Goal: Task Accomplishment & Management: Manage account settings

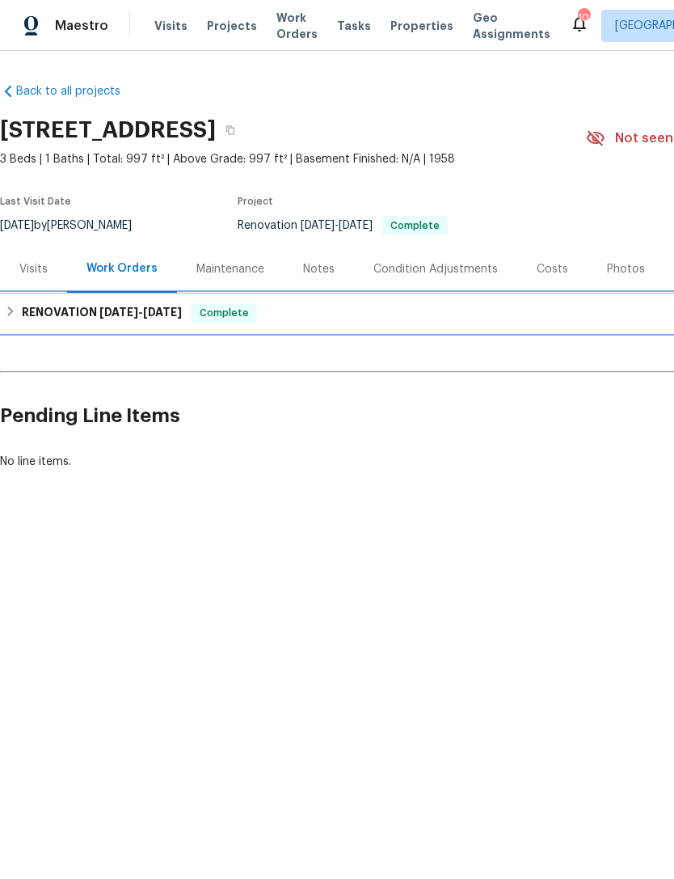
click at [19, 299] on div "RENOVATION 8/21/25 - 9/3/25 Complete" at bounding box center [457, 313] width 914 height 39
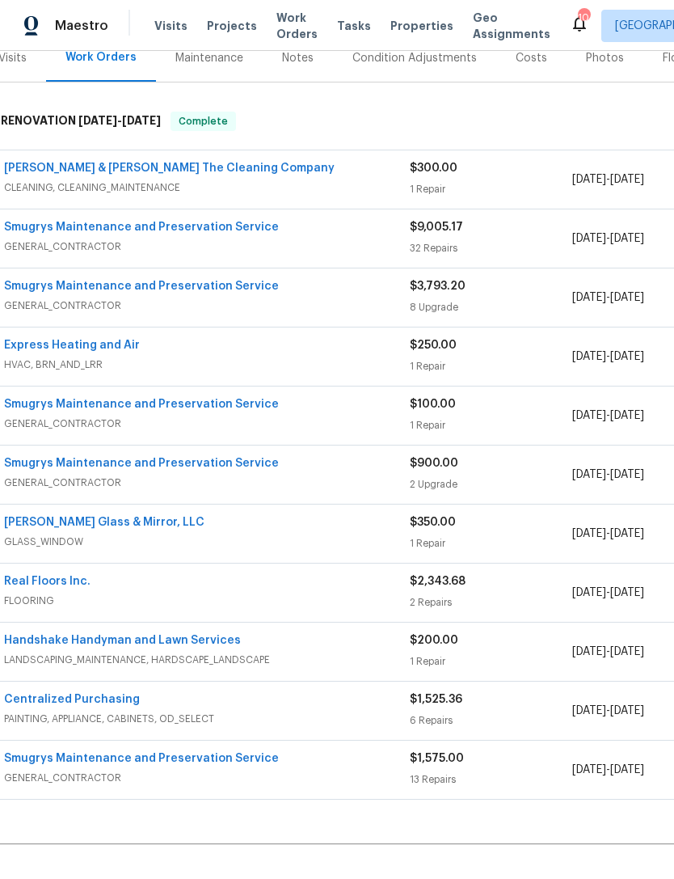
scroll to position [203, 21]
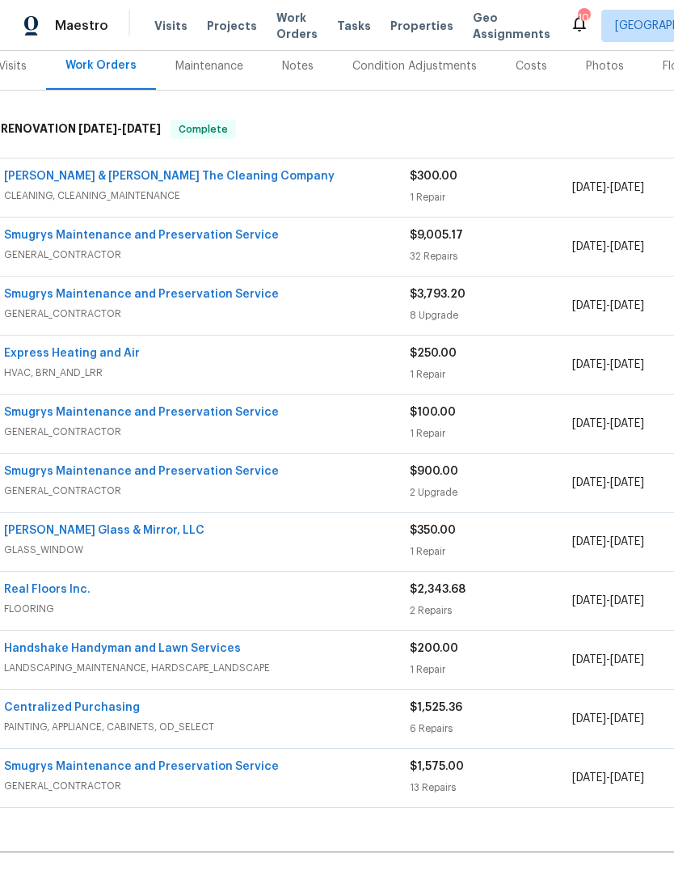
click at [95, 738] on div "Centralized Purchasing PAINTING, APPLIANCE, CABINETS, OD_SELECT" at bounding box center [207, 719] width 406 height 39
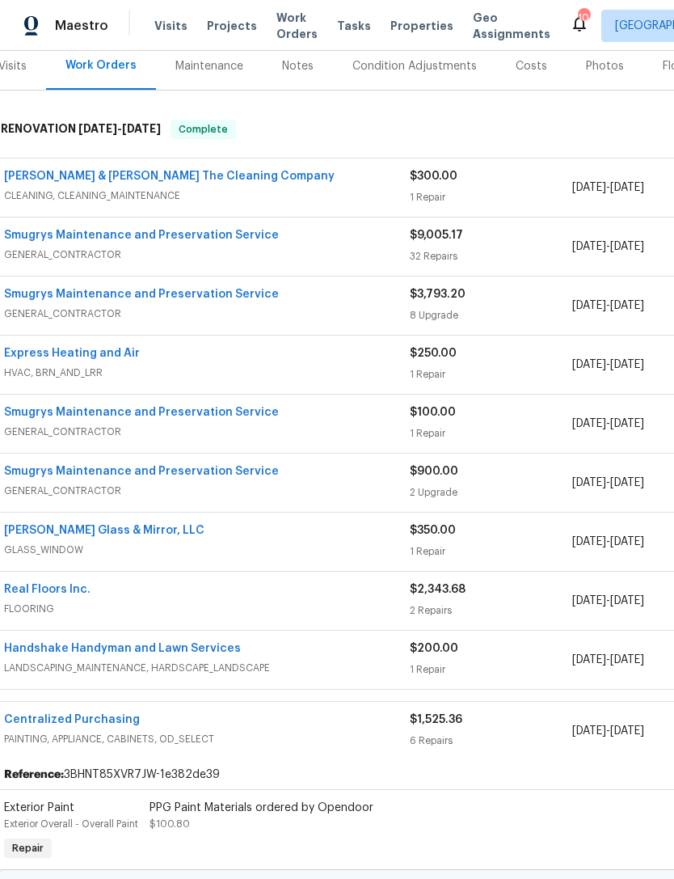
click at [311, 707] on div "Centralized Purchasing PAINTING, APPLIANCE, CABINETS, OD_SELECT $1,525.36 6 Rep…" at bounding box center [436, 731] width 903 height 58
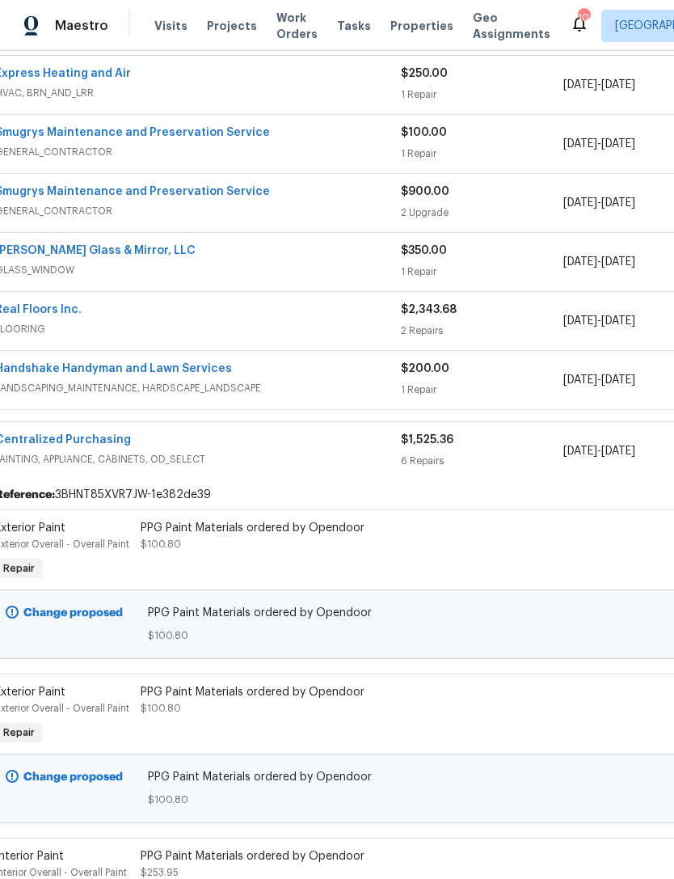
click at [494, 457] on div "6 Repairs" at bounding box center [482, 461] width 163 height 16
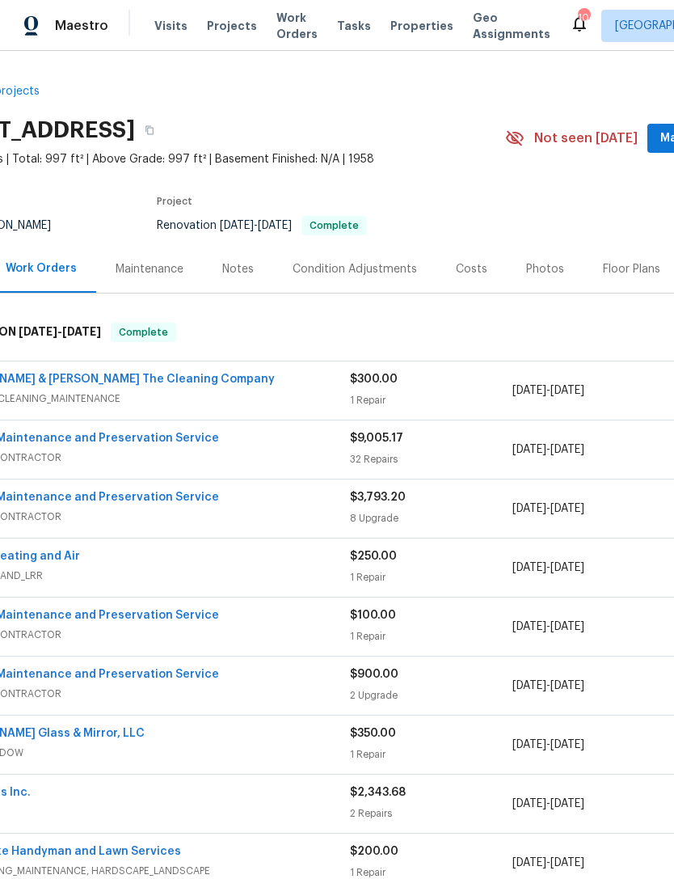
scroll to position [0, 78]
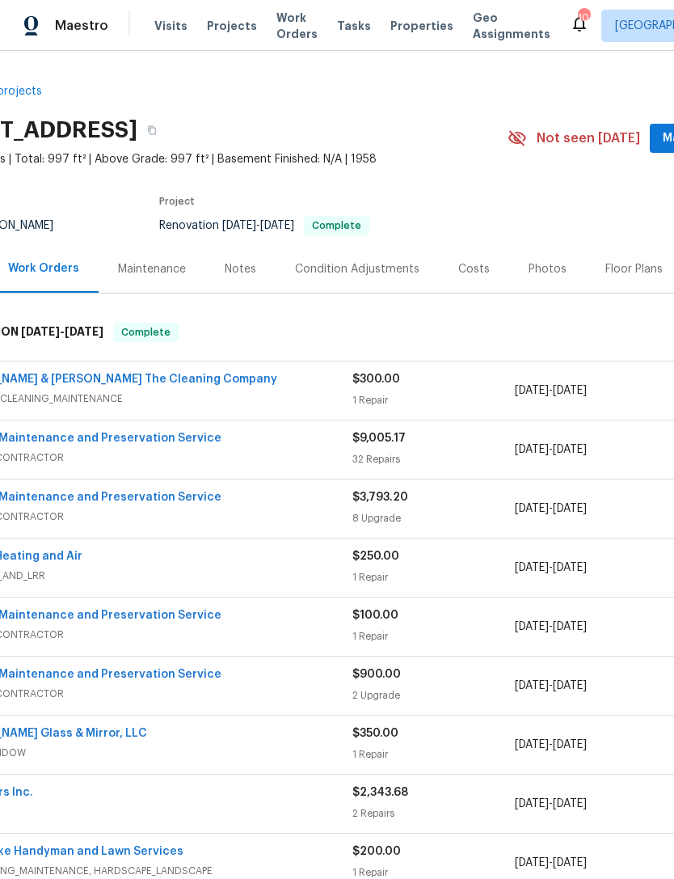
click at [373, 265] on div "Condition Adjustments" at bounding box center [357, 269] width 125 height 16
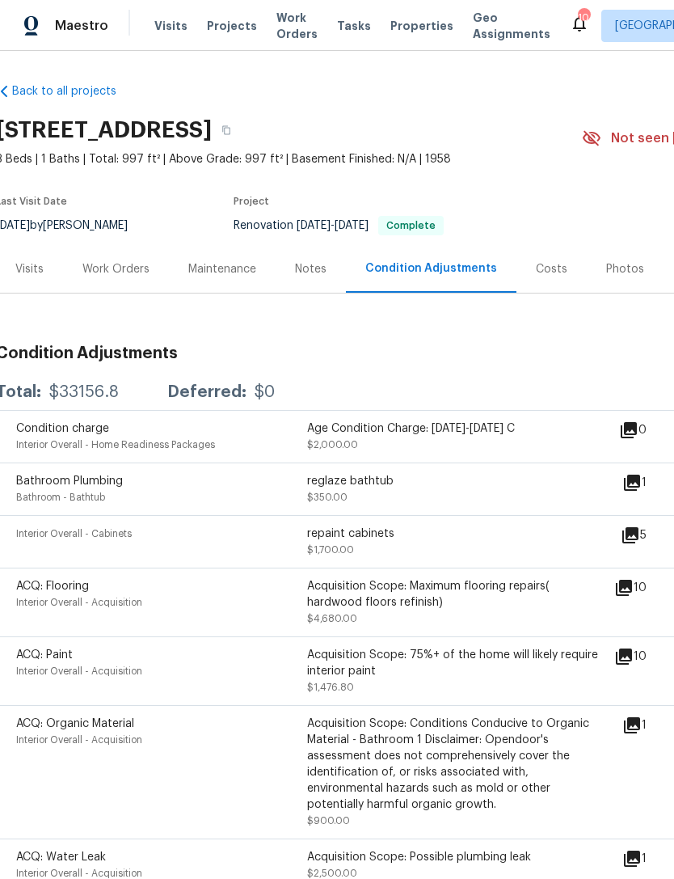
scroll to position [0, 4]
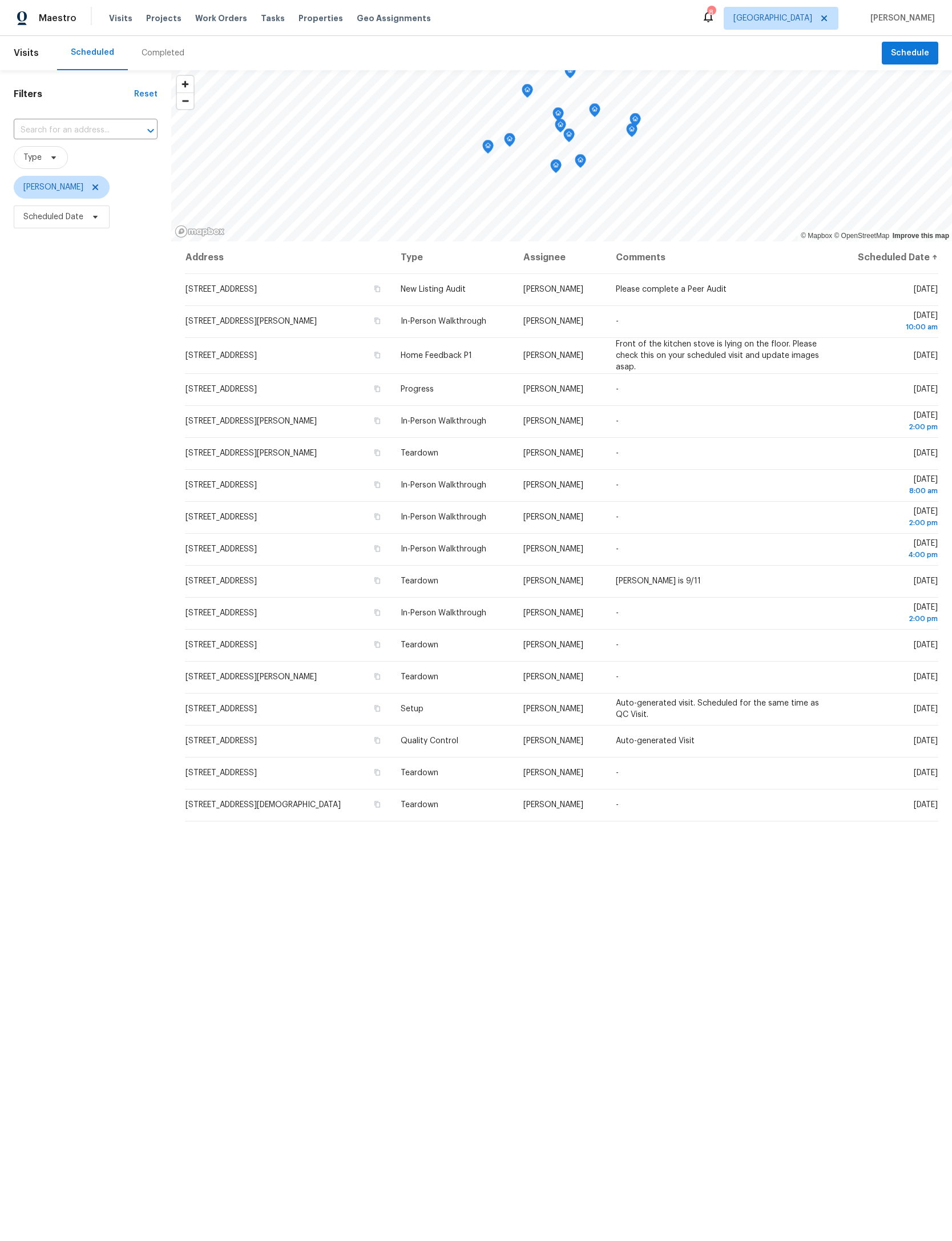
scroll to position [333, 157]
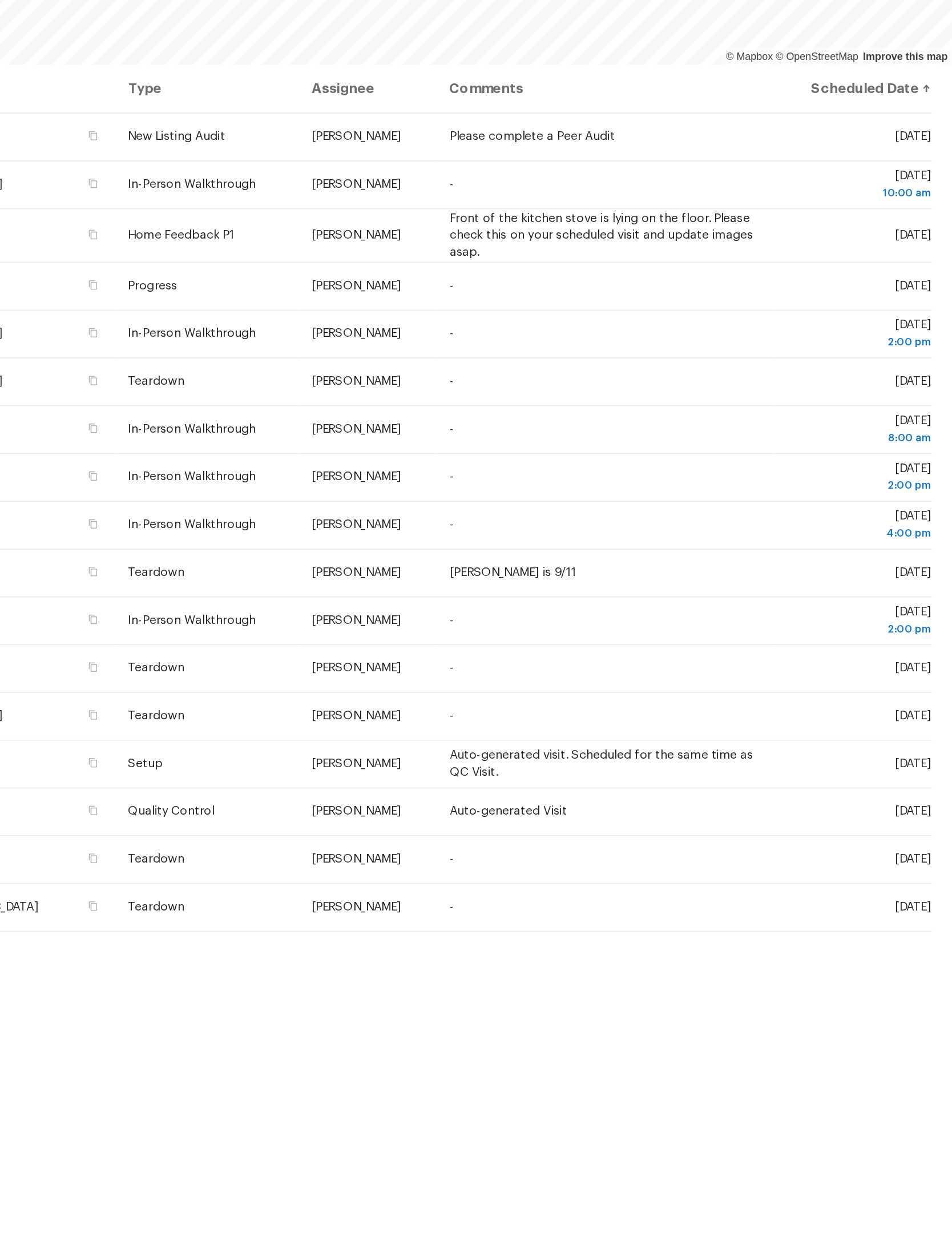
click at [0, 0] on icon at bounding box center [0, 0] width 0 height 0
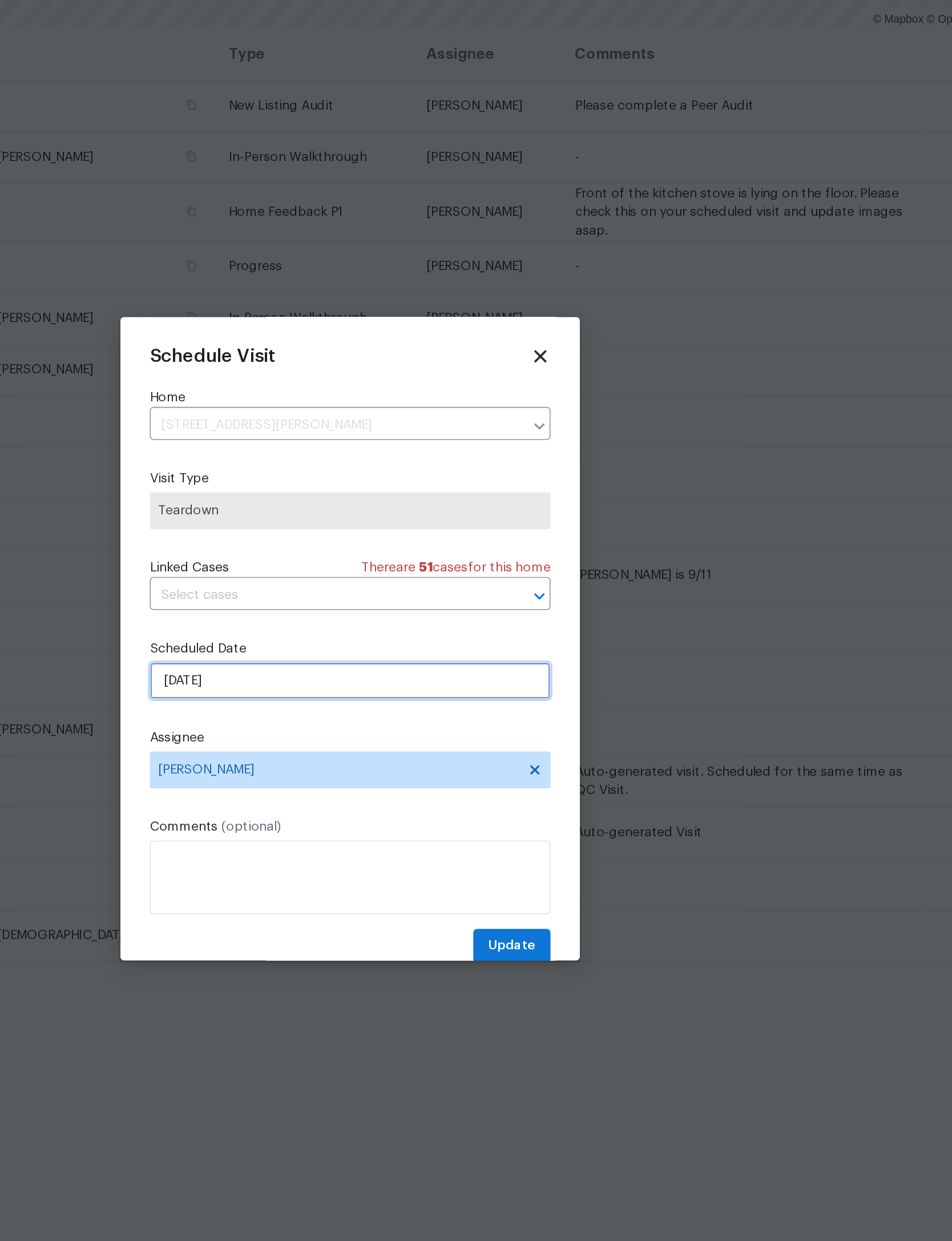
click at [351, 635] on input "9/9/2025" at bounding box center [476, 647] width 249 height 23
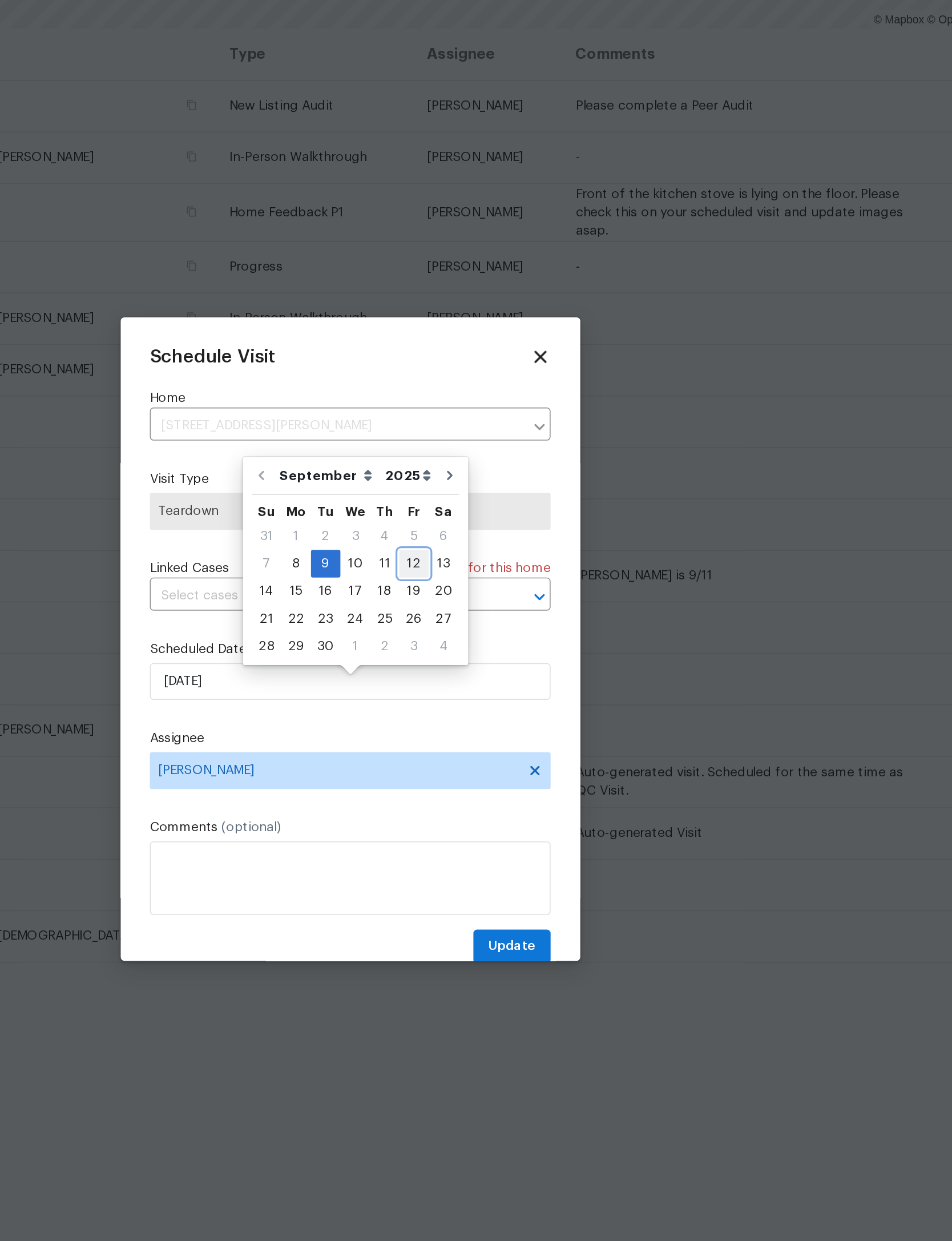
click at [506, 565] on div "12" at bounding box center [515, 573] width 18 height 16
type input "9/12/2025"
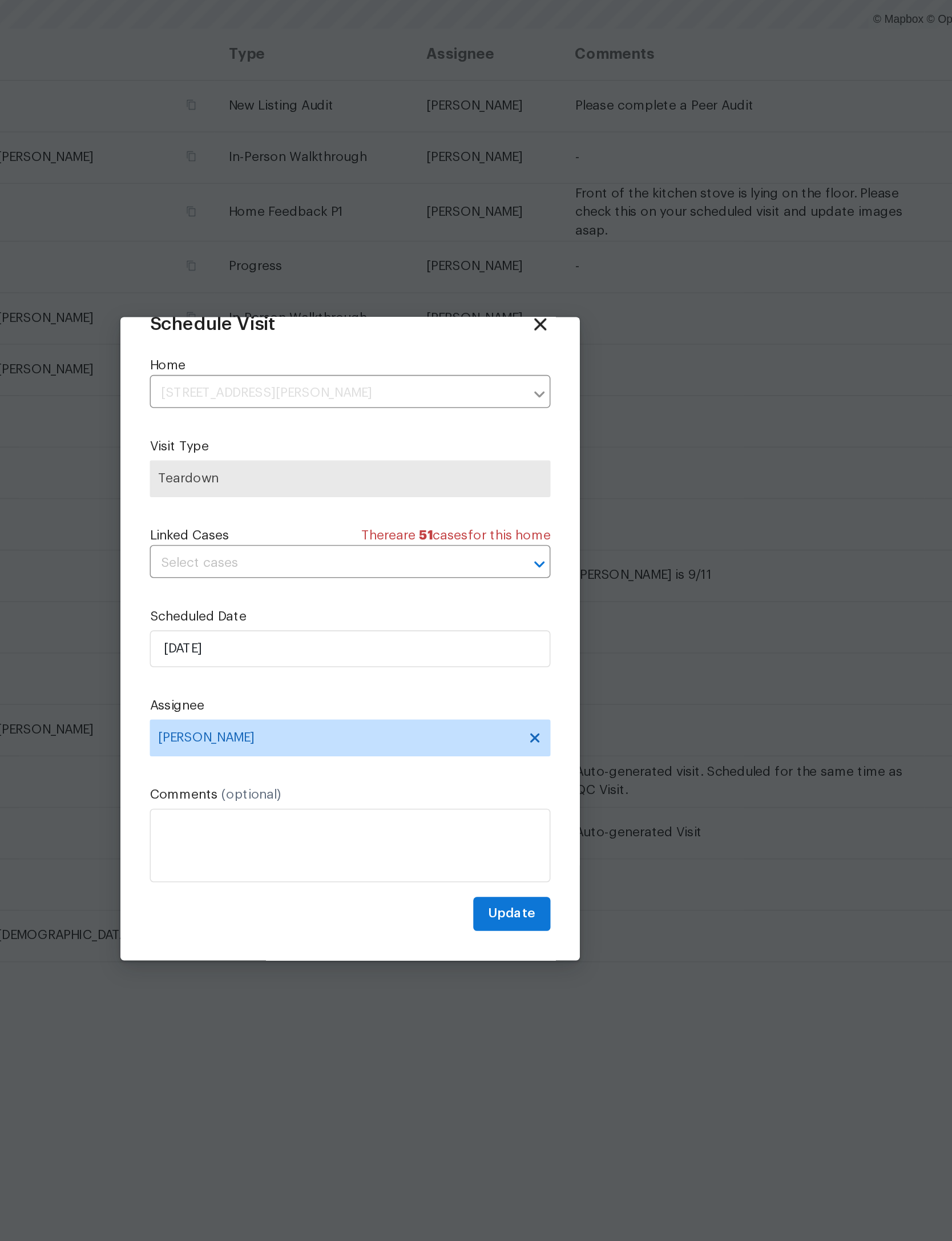
scroll to position [37, 0]
click at [562, 784] on span "Update" at bounding box center [577, 791] width 30 height 14
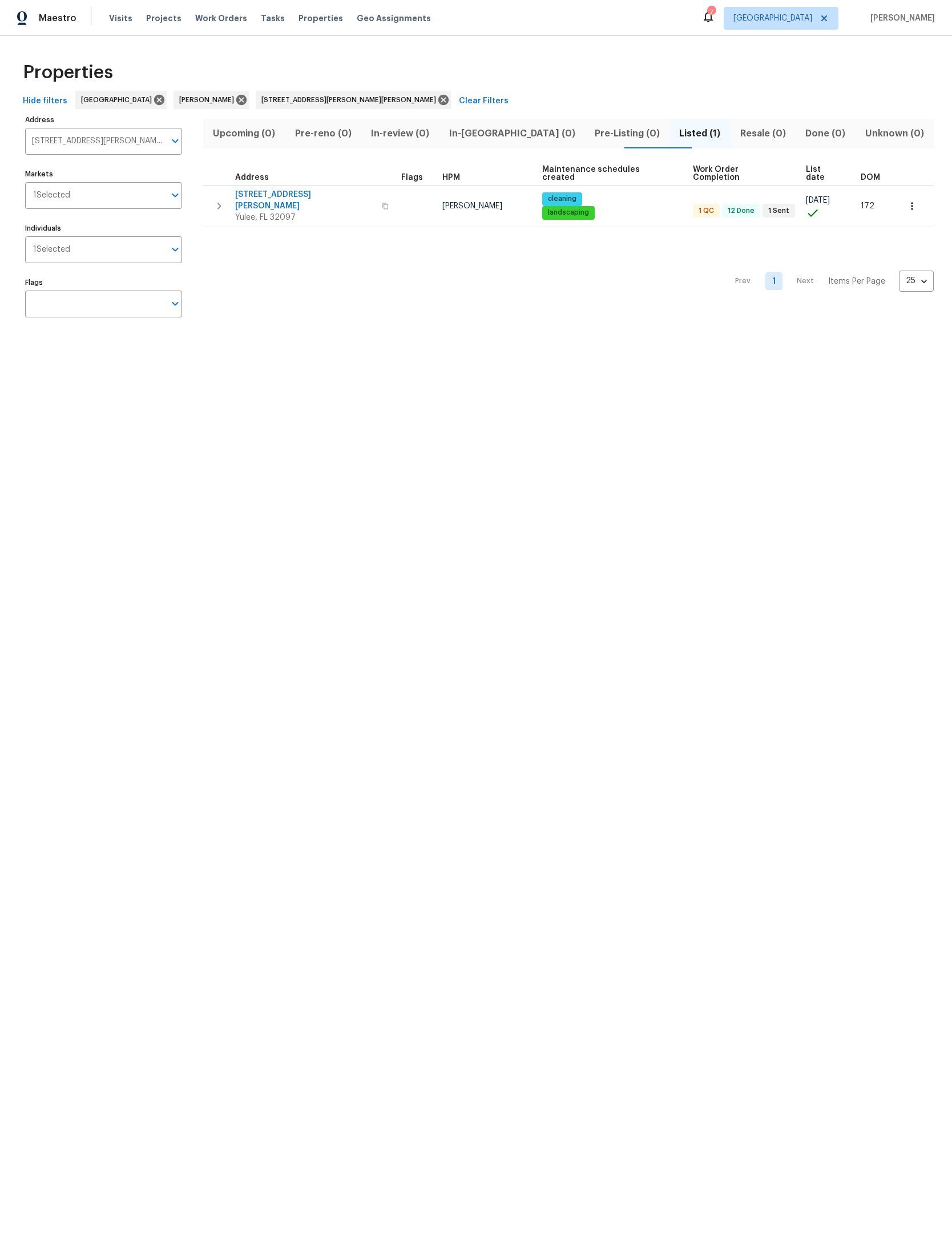
scroll to position [0, 68]
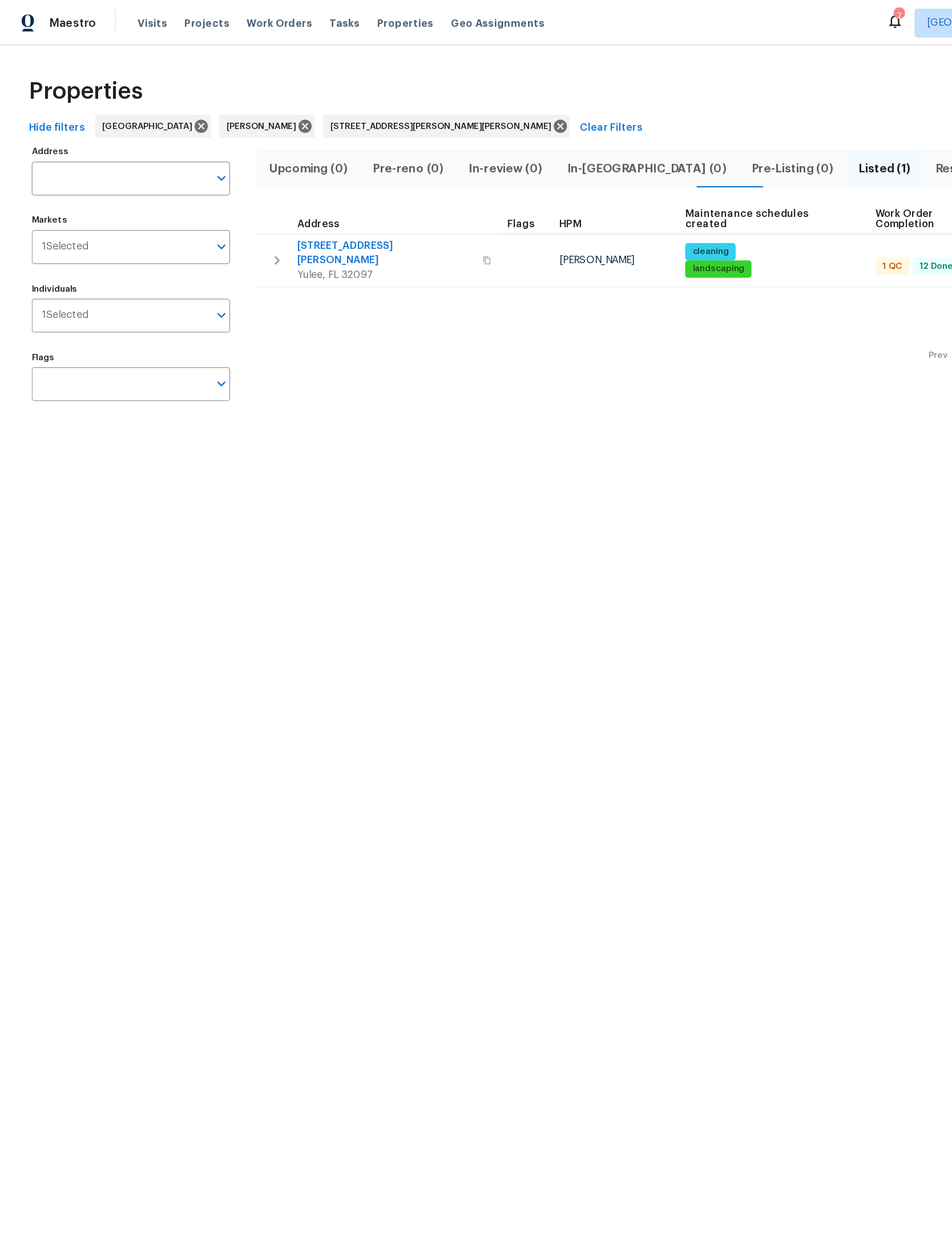
type input "85735 Wilson Neck Rd Yulee FL 32097"
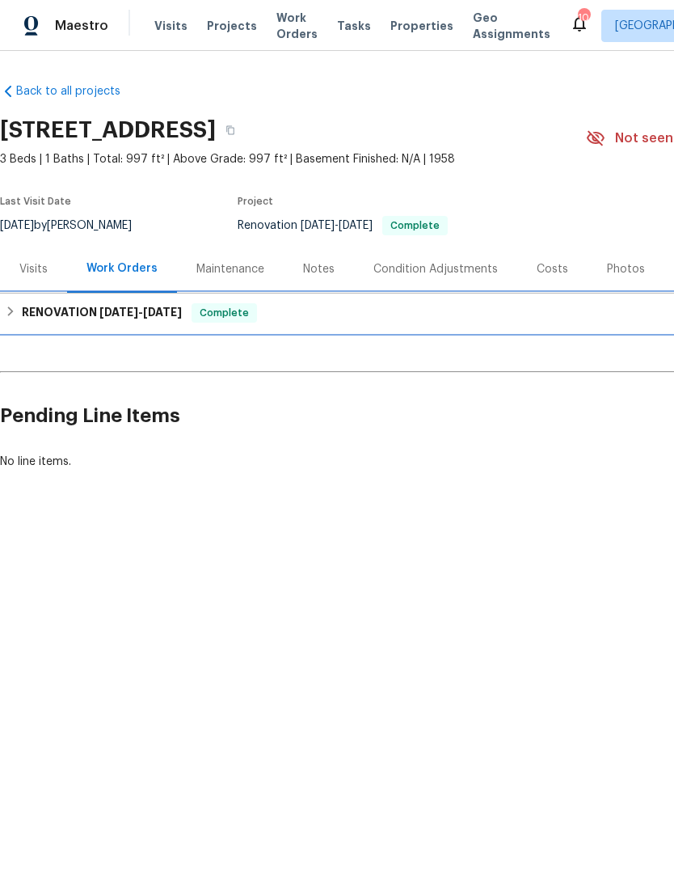
click at [8, 313] on icon at bounding box center [10, 311] width 11 height 11
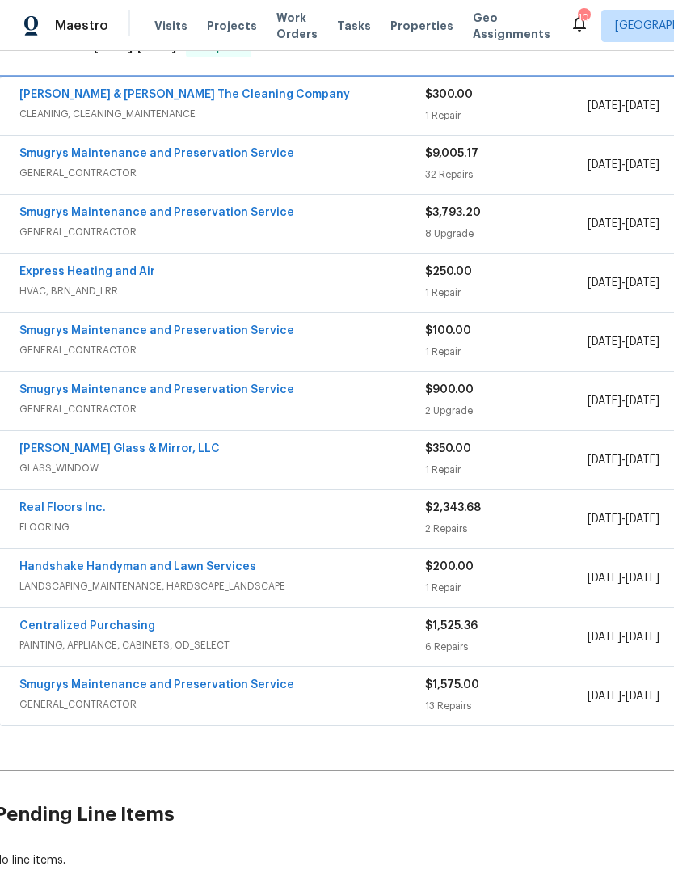
scroll to position [288, 6]
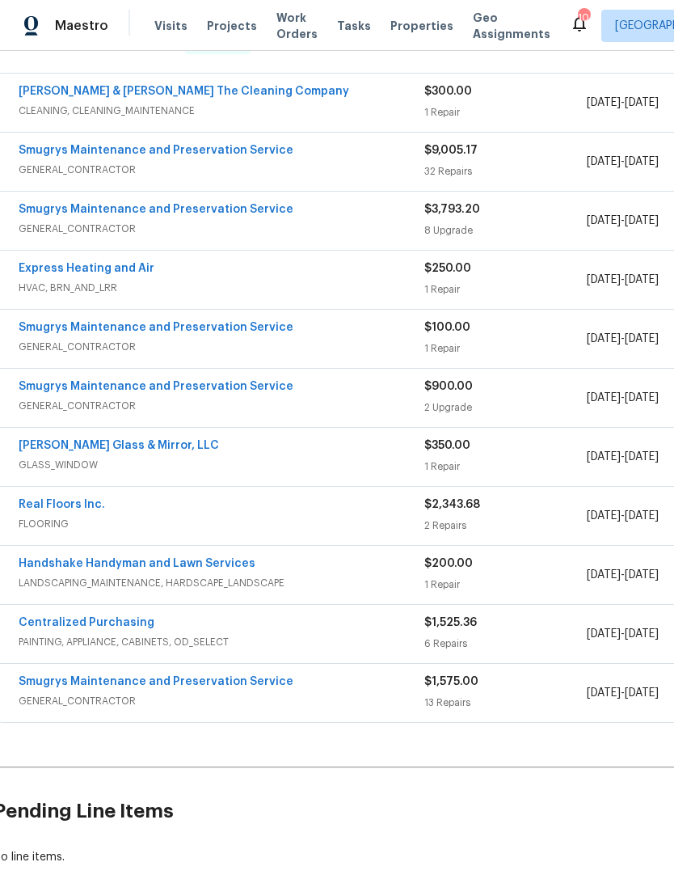
click at [332, 510] on div "Real Floors Inc." at bounding box center [222, 506] width 406 height 19
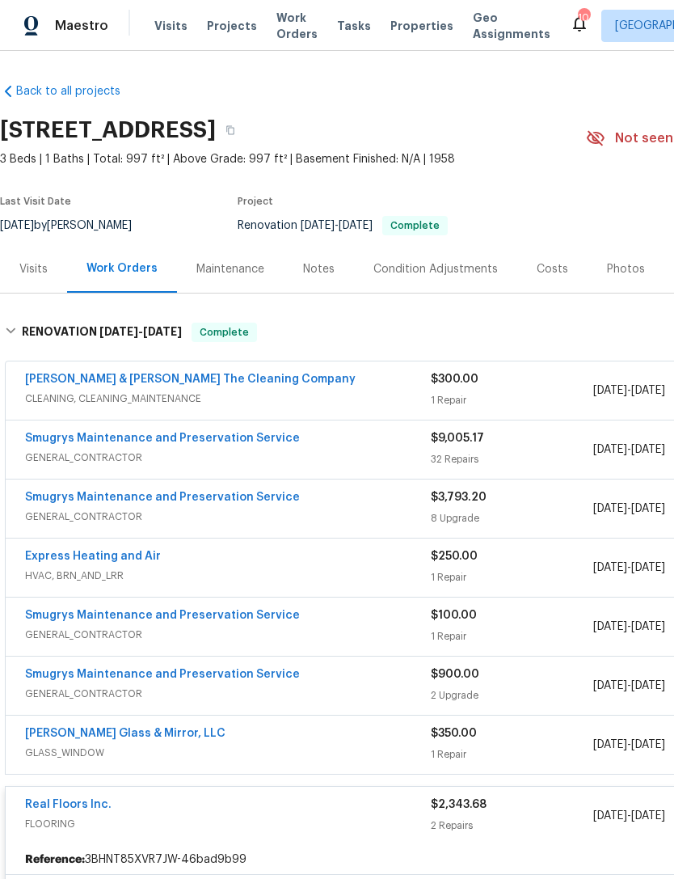
scroll to position [0, 0]
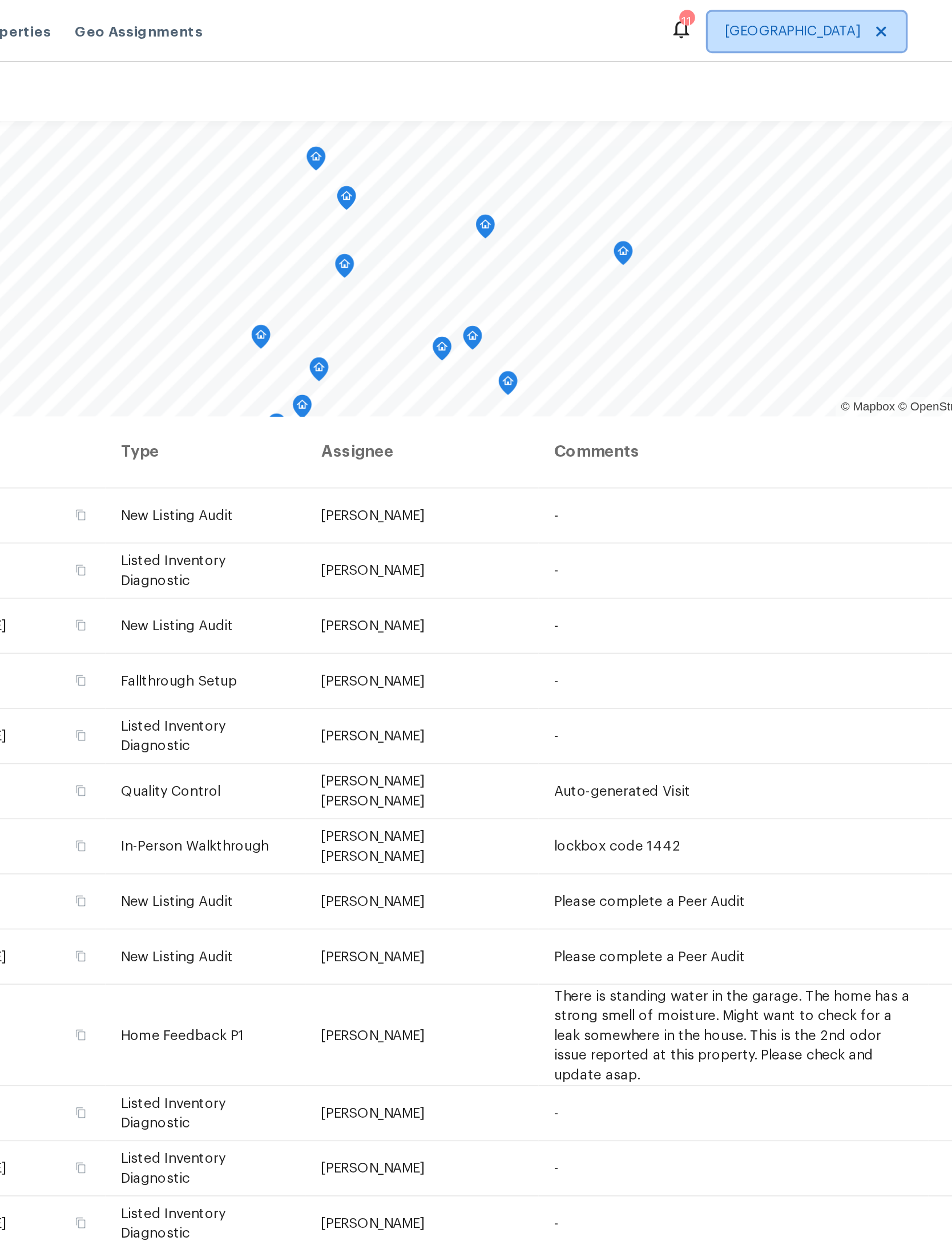
click at [723, 11] on span "Jacksonville" at bounding box center [781, 18] width 115 height 23
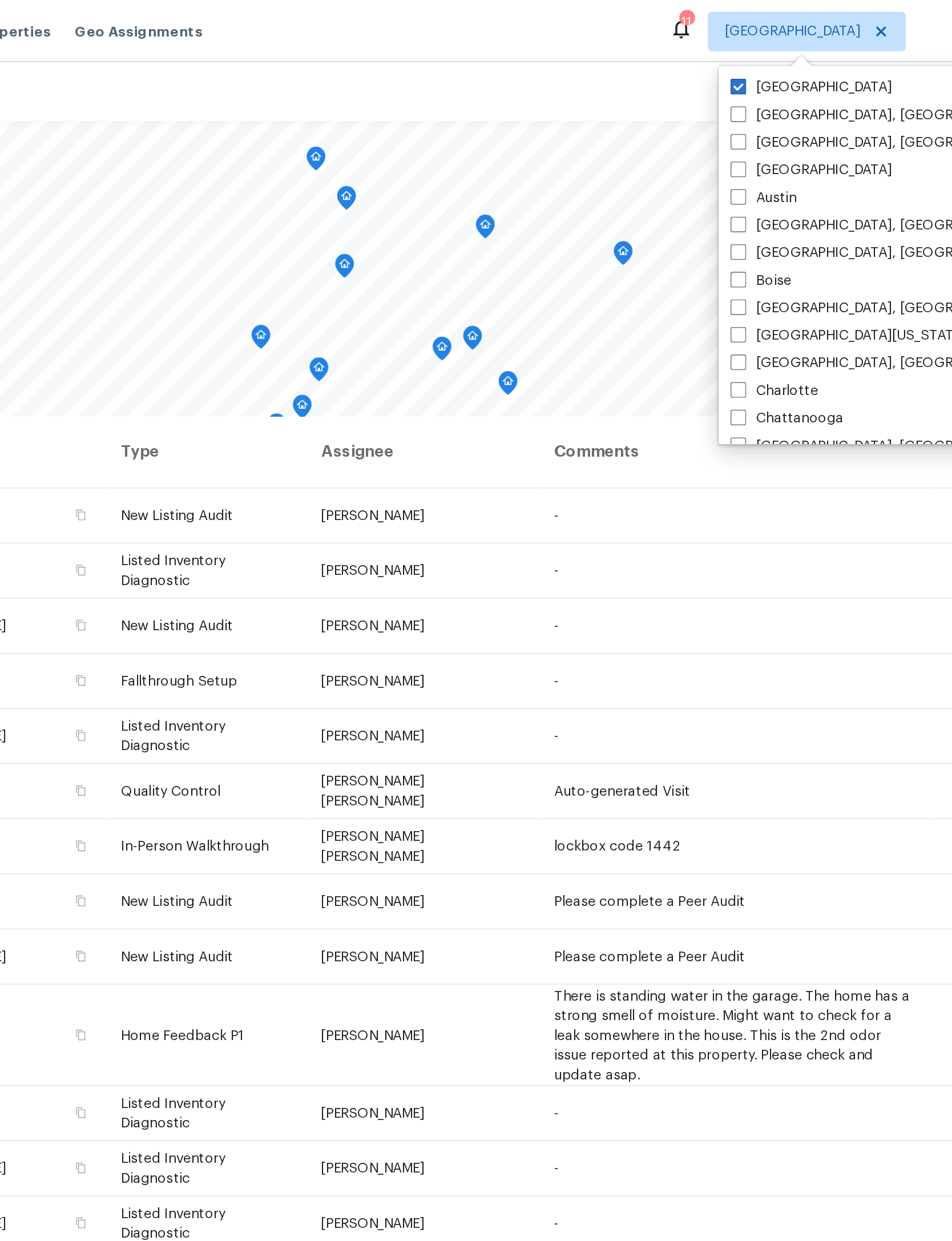
click at [737, 45] on label "Jacksonville" at bounding box center [783, 51] width 94 height 11
click at [737, 45] on input "Jacksonville" at bounding box center [740, 49] width 8 height 8
checkbox input "false"
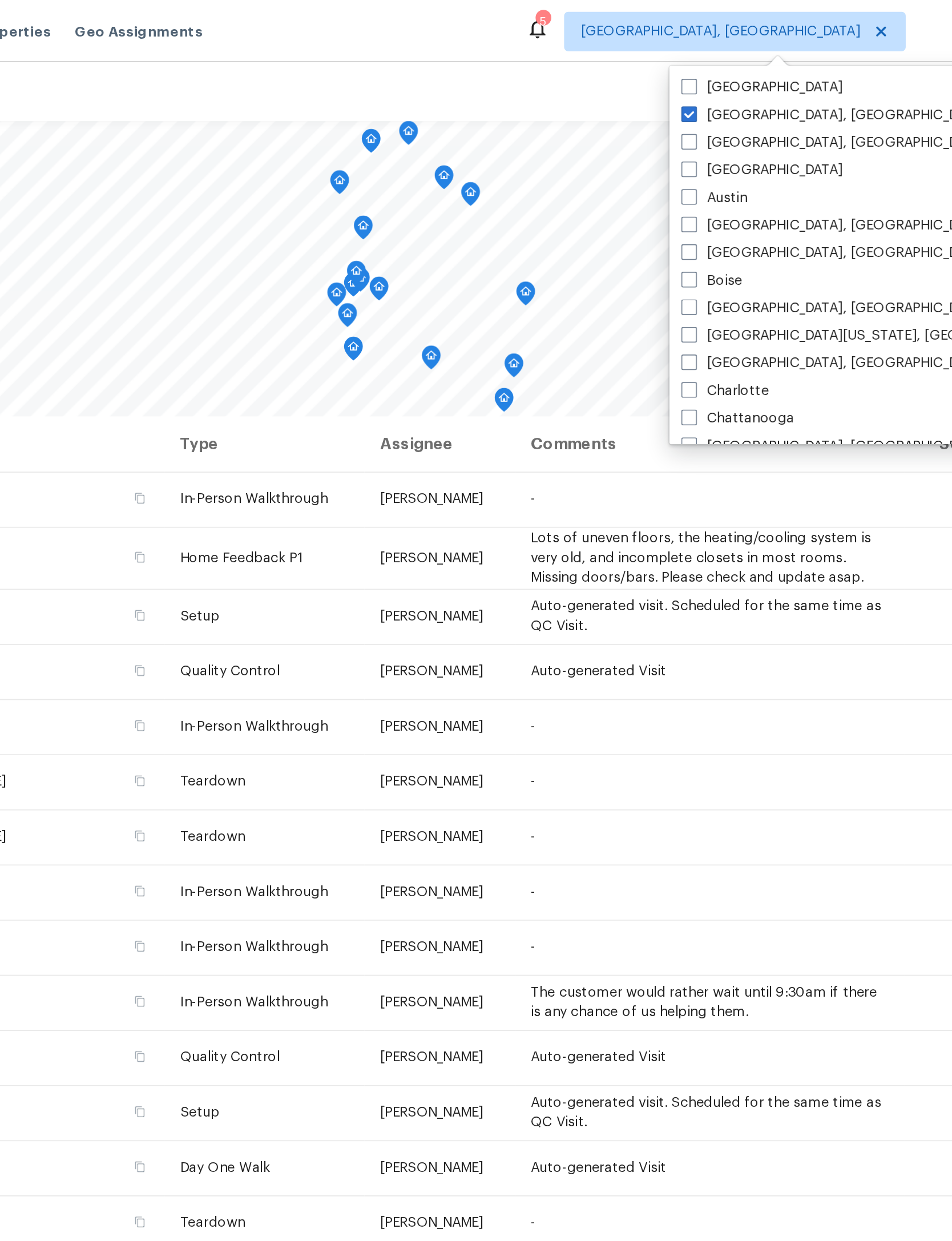
click at [709, 61] on span at bounding box center [713, 66] width 9 height 9
click at [709, 61] on input "Albuquerque, NM" at bounding box center [712, 65] width 8 height 8
checkbox input "true"
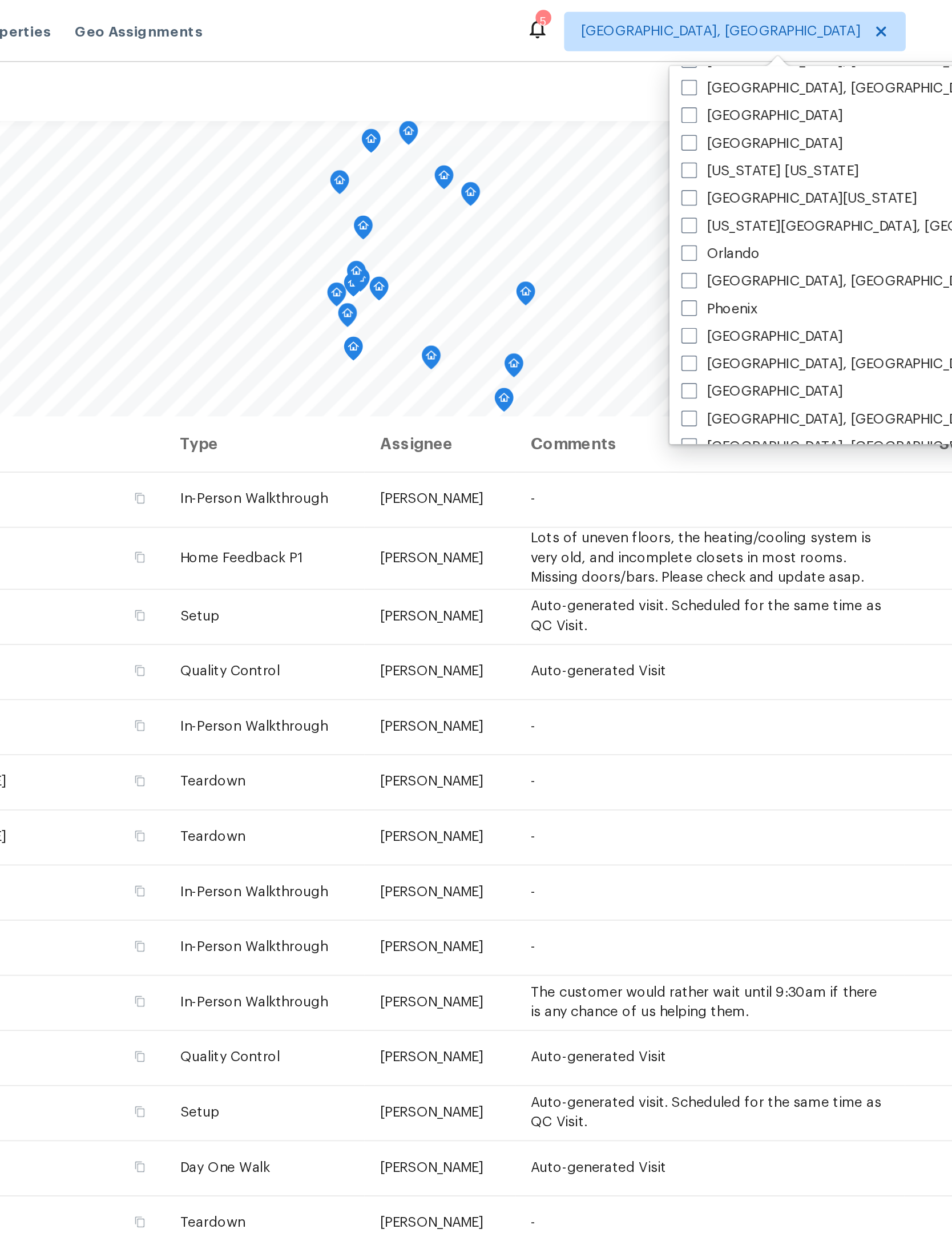
scroll to position [544, 0]
click at [709, 78] on label "[GEOGRAPHIC_DATA]" at bounding box center [755, 83] width 94 height 11
click at [709, 78] on input "[GEOGRAPHIC_DATA]" at bounding box center [712, 80] width 8 height 8
checkbox input "true"
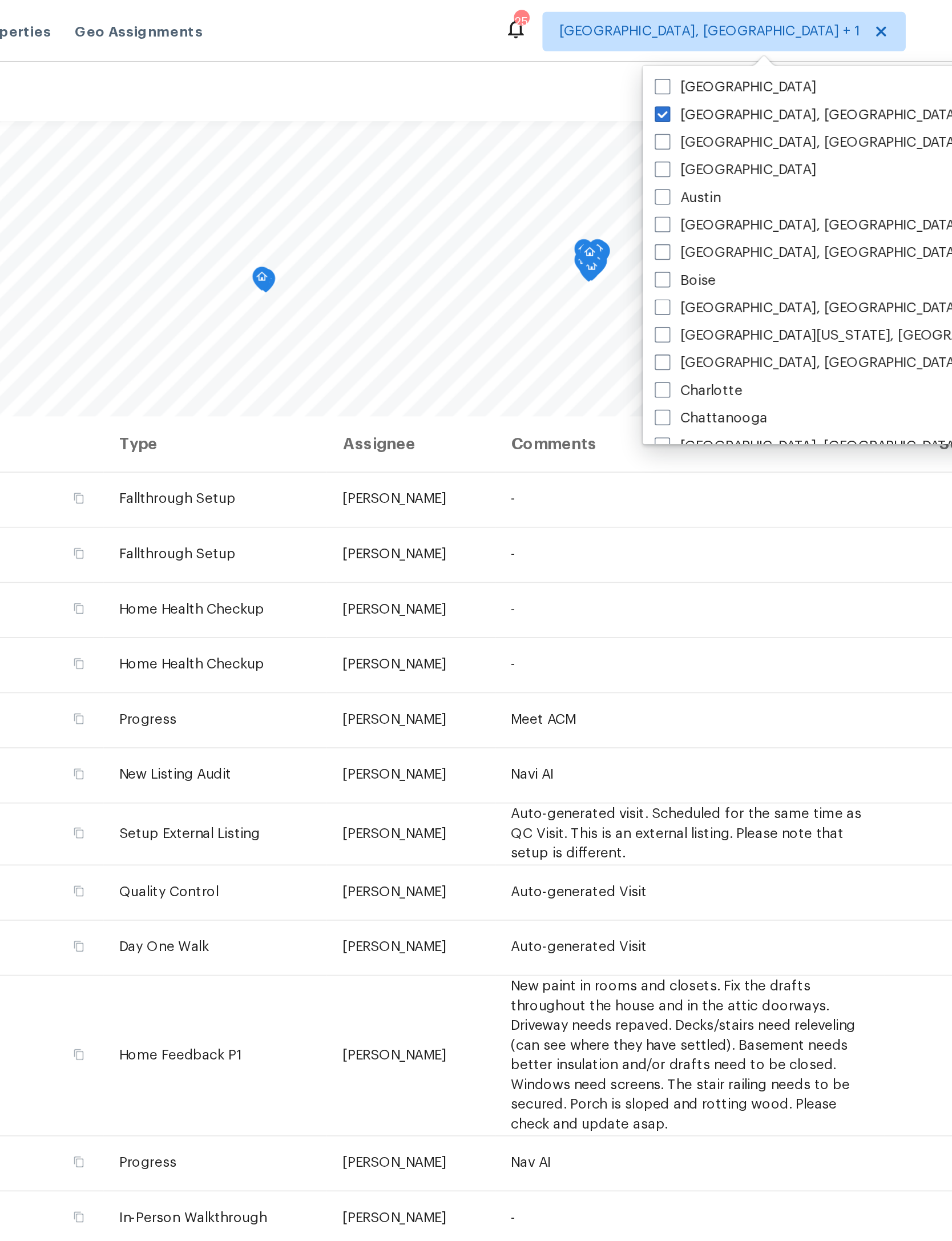
click at [693, 63] on span at bounding box center [697, 66] width 9 height 9
click at [693, 63] on input "Albuquerque, NM" at bounding box center [697, 65] width 8 height 8
checkbox input "false"
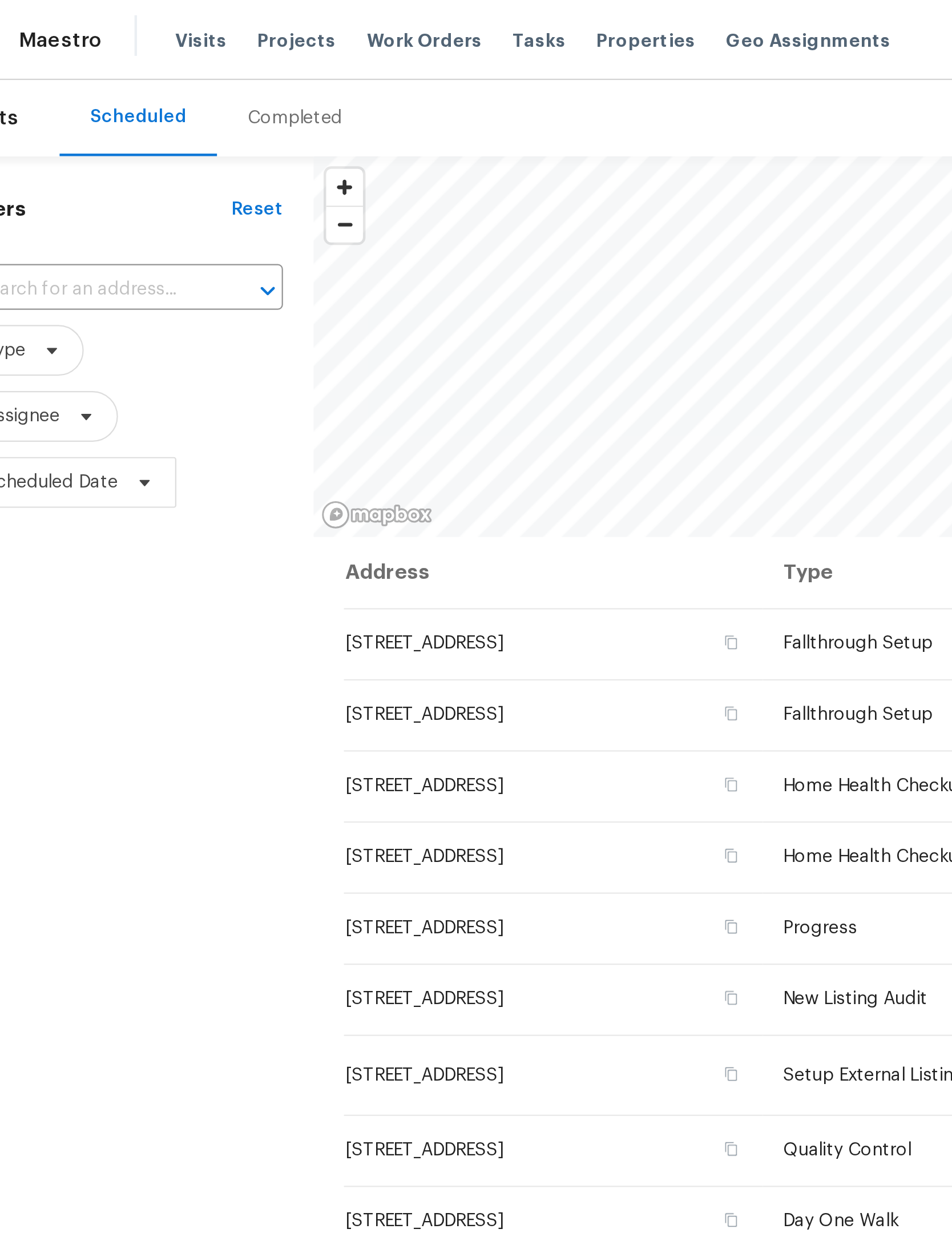
click at [146, 16] on span "Projects" at bounding box center [164, 18] width 35 height 11
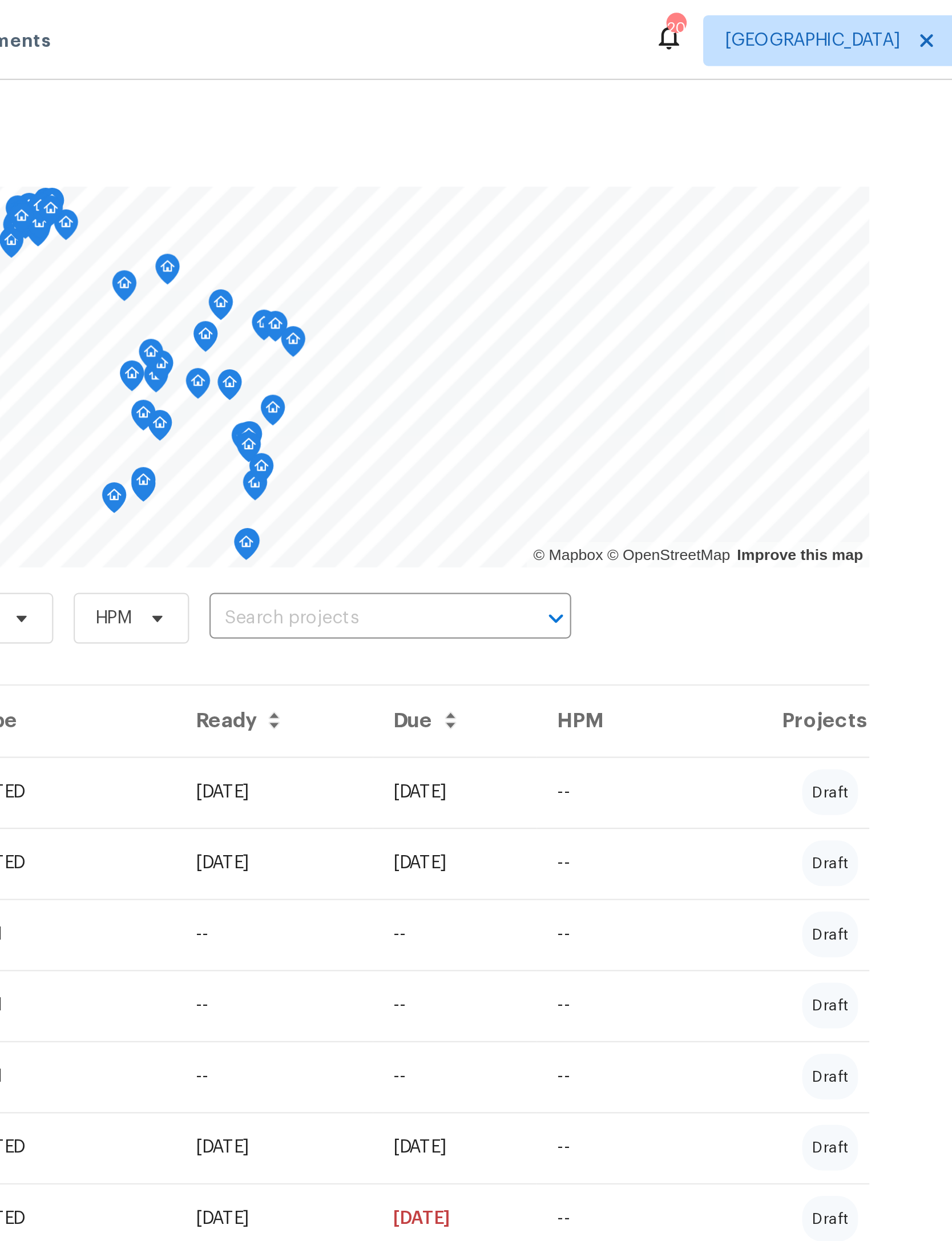
click at [502, 274] on input "text" at bounding box center [567, 278] width 131 height 18
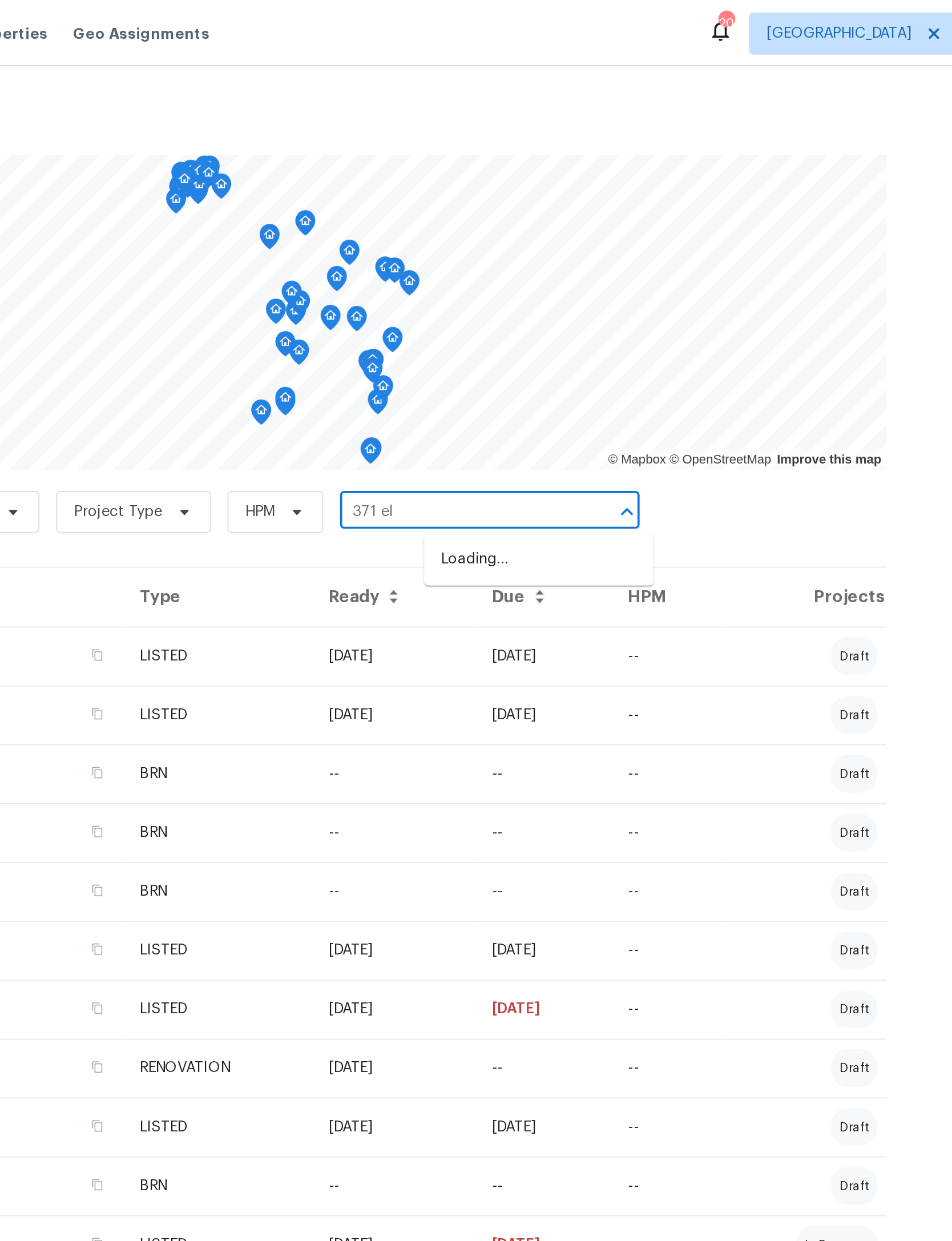
type input "371 elm"
click at [548, 311] on li "[STREET_ADDRESS]" at bounding box center [610, 304] width 124 height 19
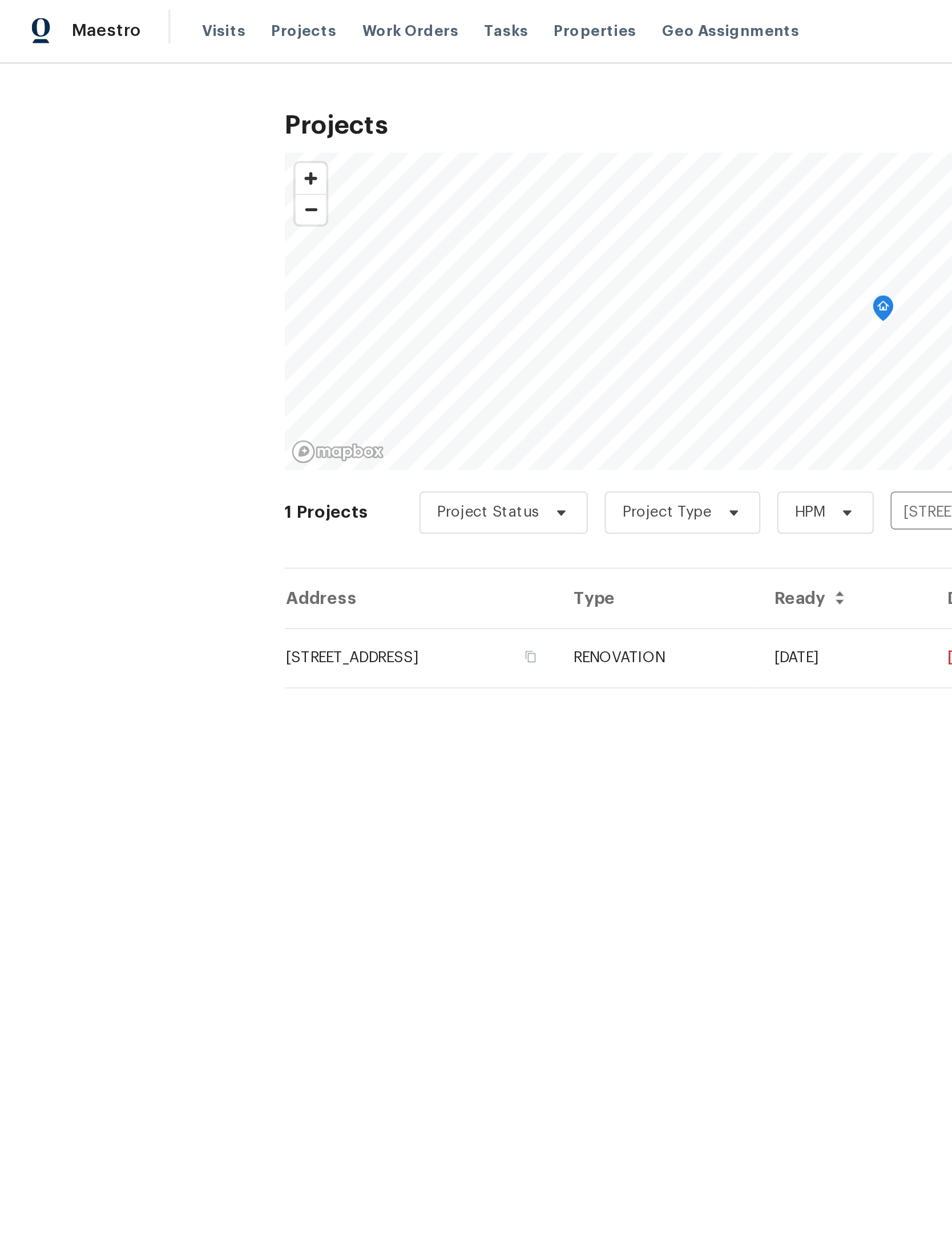
click at [215, 351] on td "[STREET_ADDRESS]" at bounding box center [227, 356] width 147 height 32
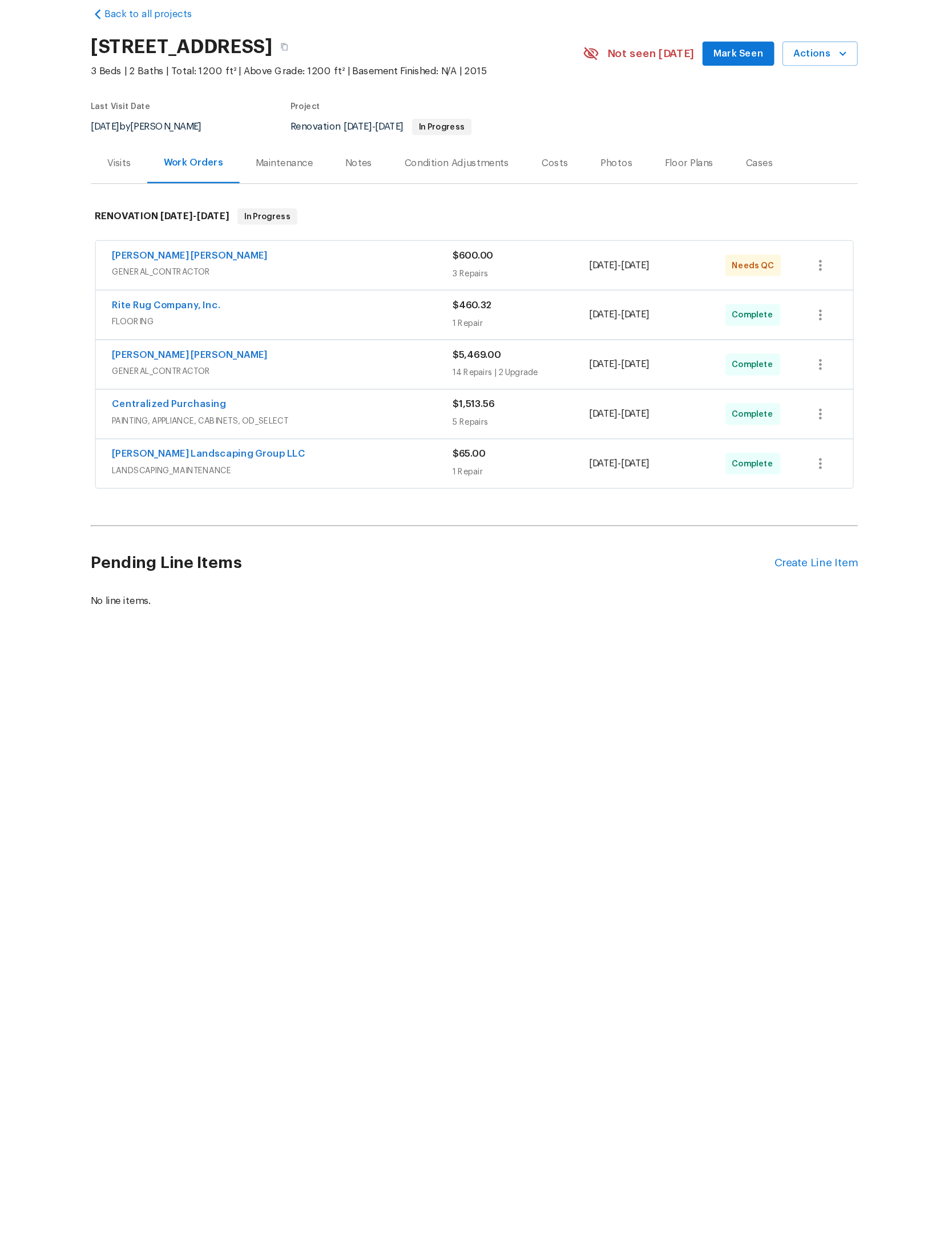
click at [486, 262] on div "$600.00" at bounding box center [515, 268] width 115 height 11
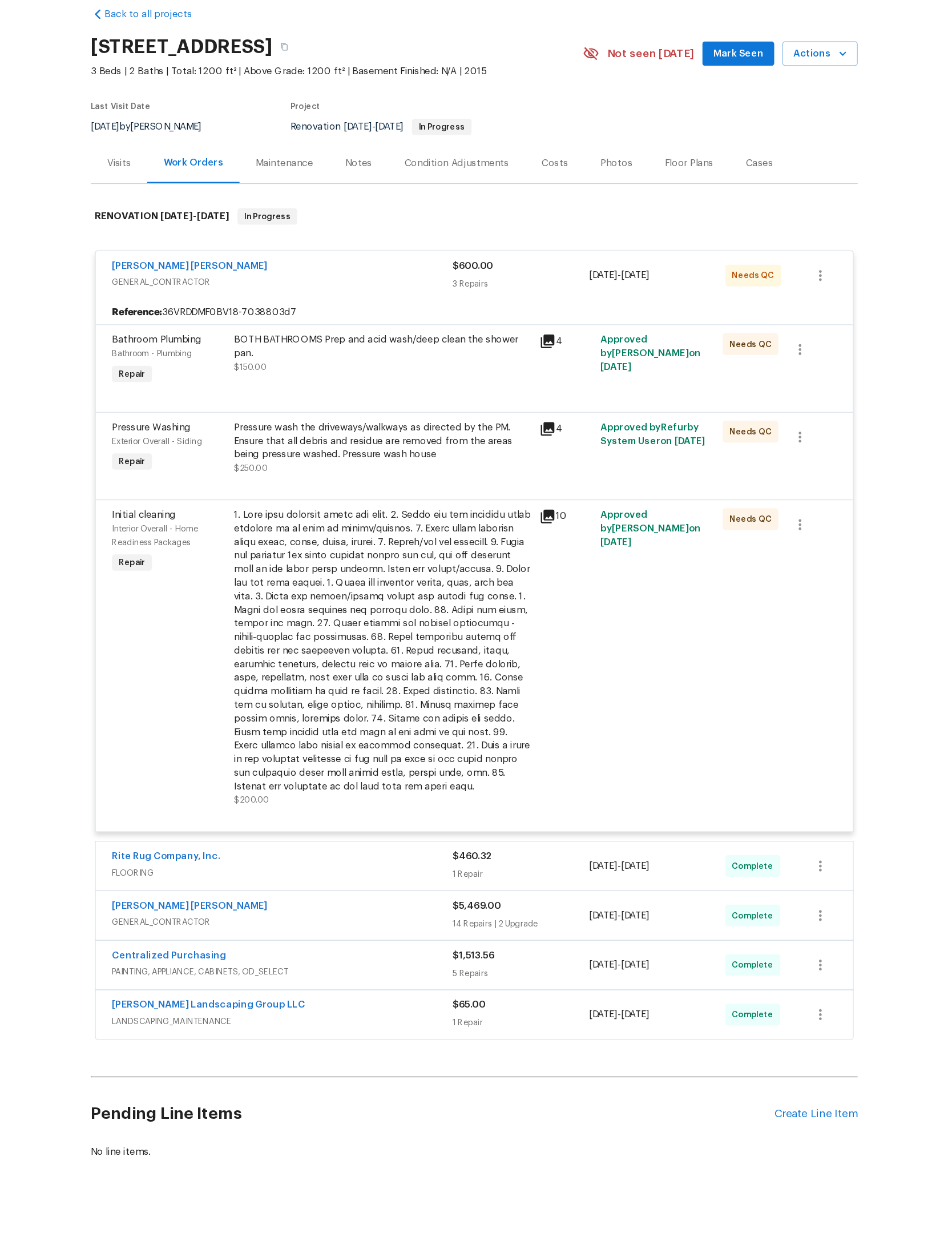
click at [485, 270] on div "$600.00 3 Repairs" at bounding box center [515, 284] width 115 height 28
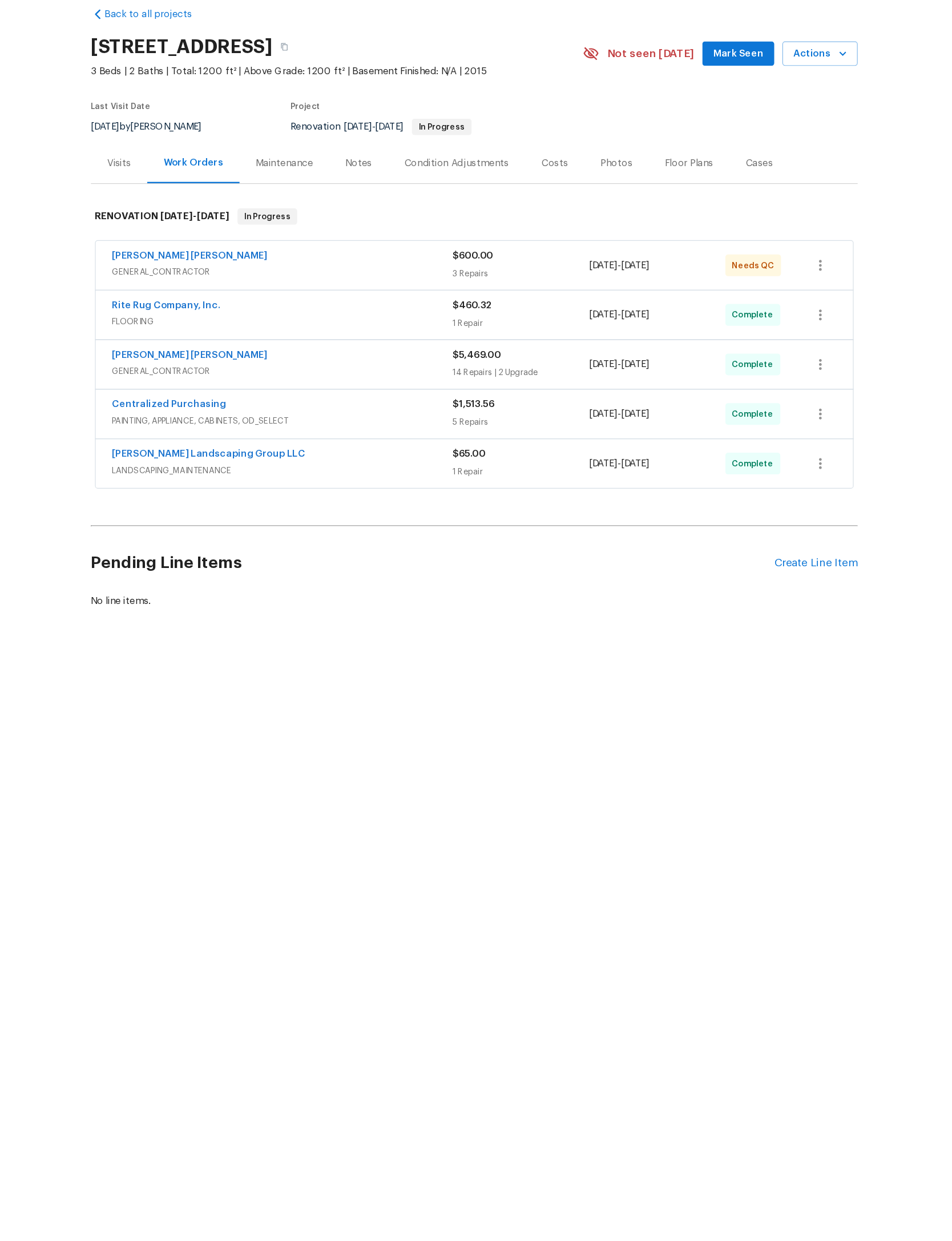
click at [354, 173] on div "Notes" at bounding box center [378, 190] width 49 height 34
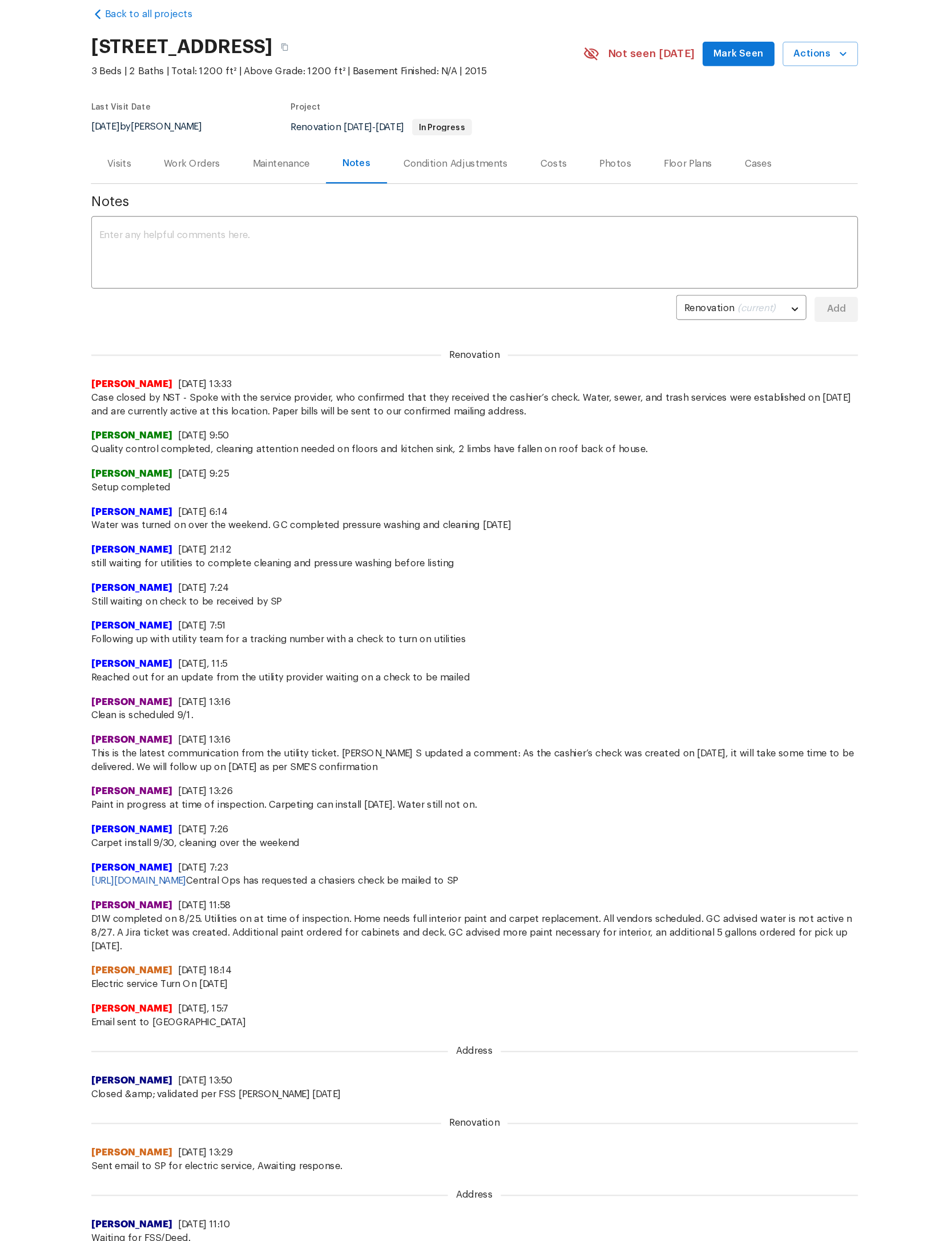
click at [217, 246] on textarea at bounding box center [476, 266] width 631 height 40
